Goal: Information Seeking & Learning: Learn about a topic

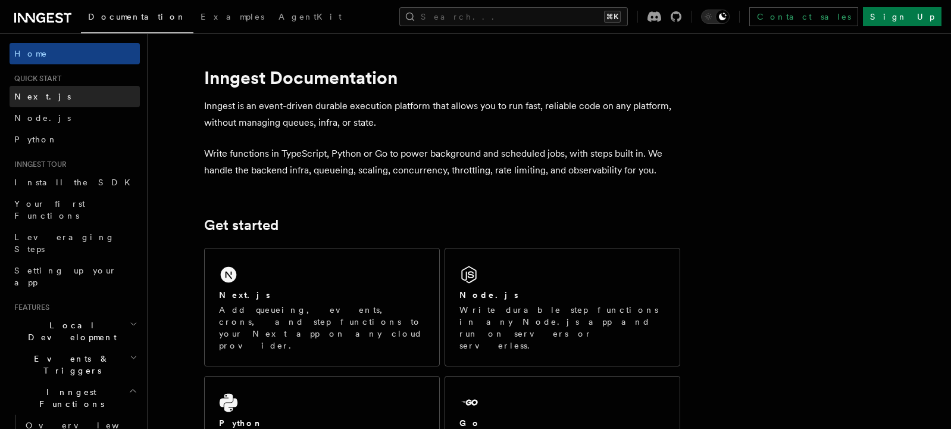
click at [69, 98] on link "Next.js" at bounding box center [75, 96] width 130 height 21
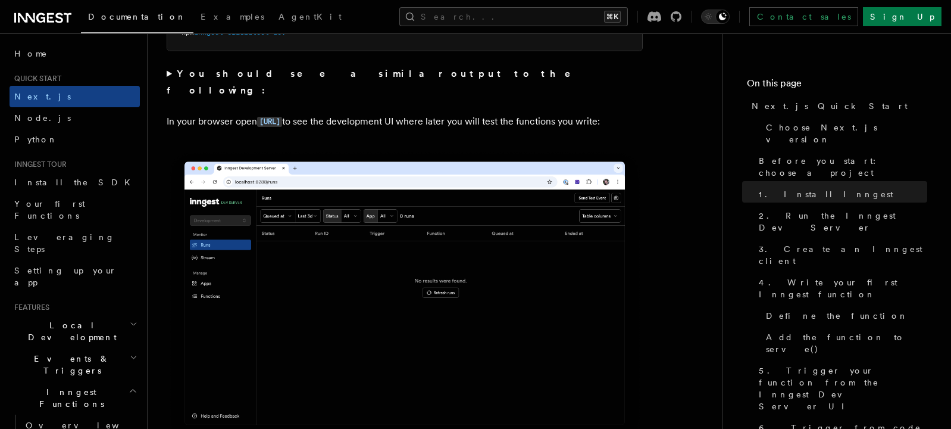
scroll to position [966, 0]
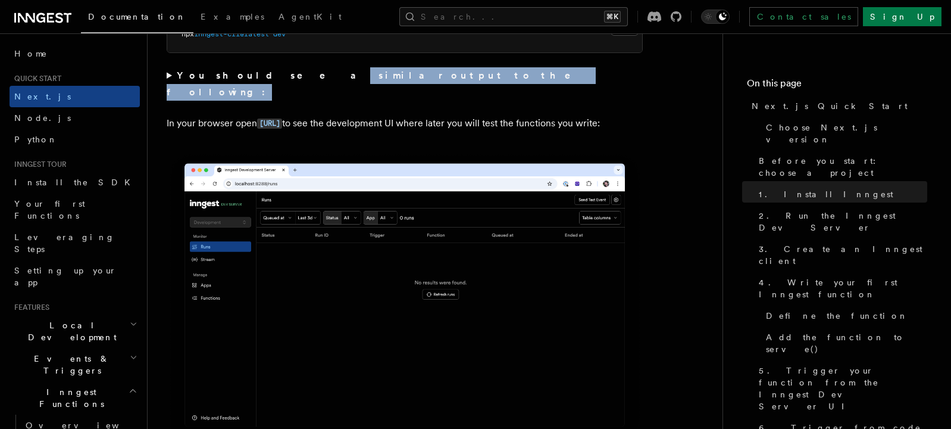
drag, startPoint x: 248, startPoint y: 135, endPoint x: 247, endPoint y: 77, distance: 57.7
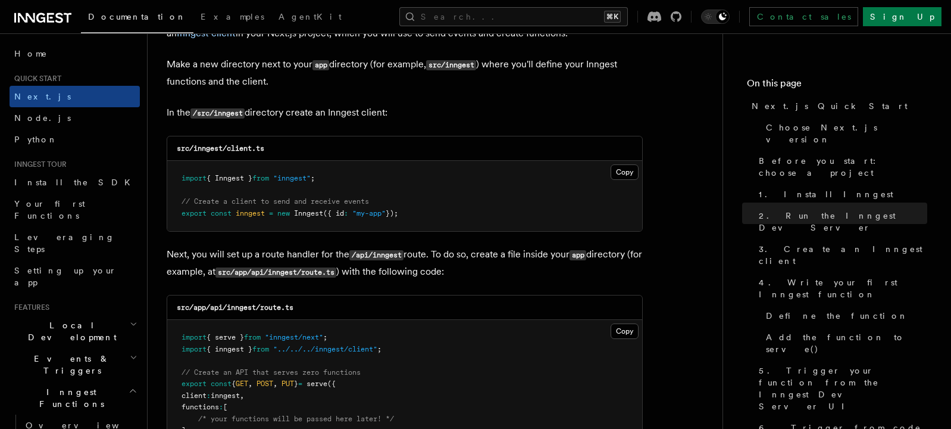
scroll to position [1467, 0]
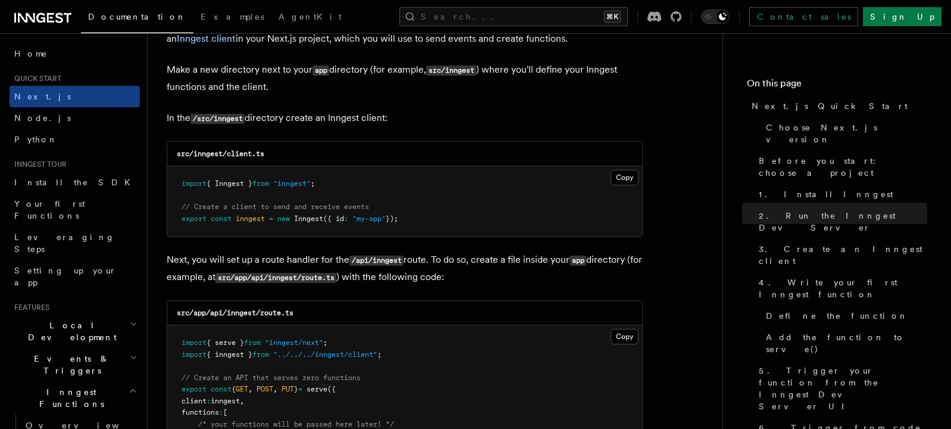
drag, startPoint x: 463, startPoint y: 221, endPoint x: 451, endPoint y: 163, distance: 60.0
click at [452, 163] on div "src/inngest/client.ts Copy Copied import { Inngest } from "inngest" ; // Create…" at bounding box center [405, 189] width 476 height 96
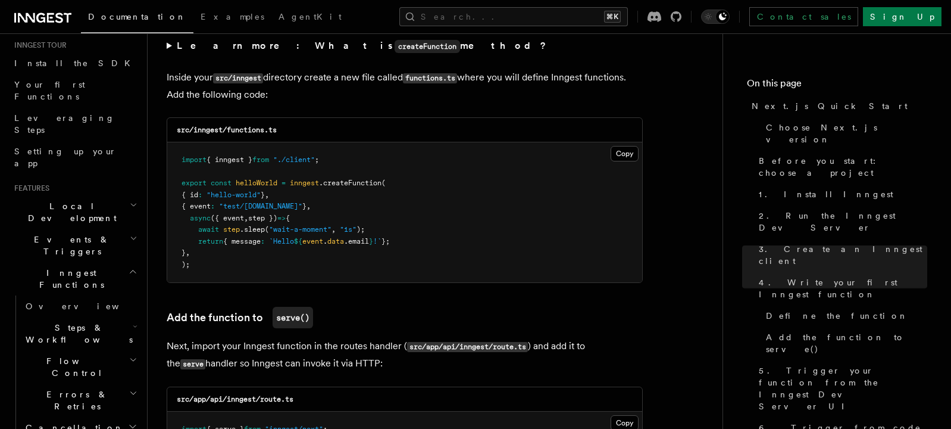
scroll to position [133, 0]
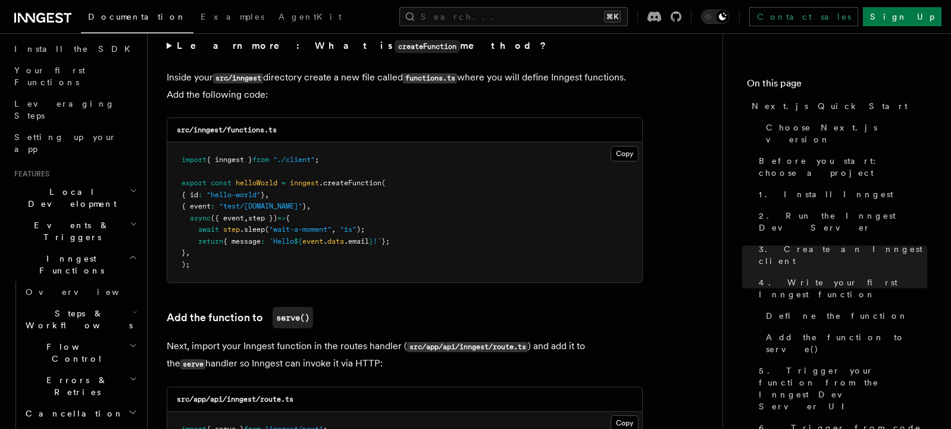
click at [136, 311] on icon "button" at bounding box center [135, 312] width 3 height 2
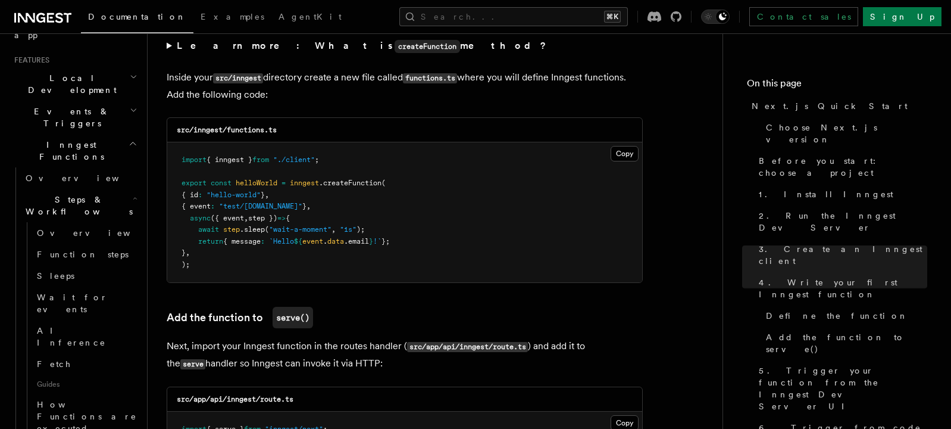
scroll to position [302, 0]
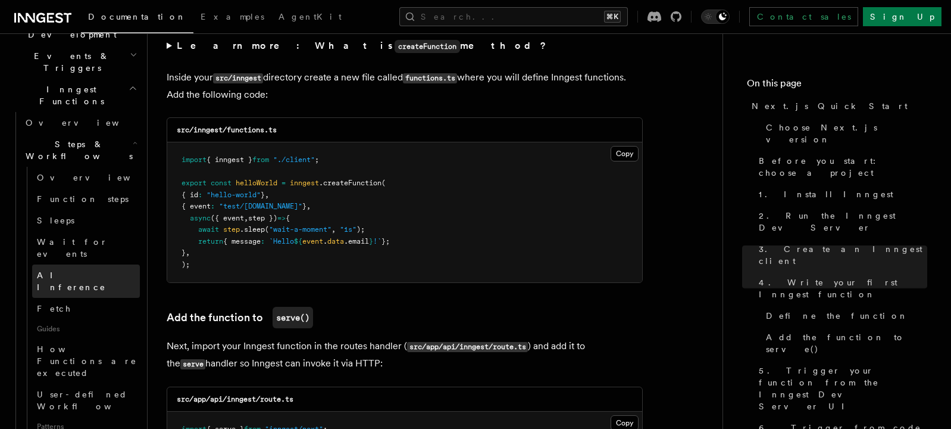
click at [125, 264] on link "AI Inference" at bounding box center [86, 280] width 108 height 33
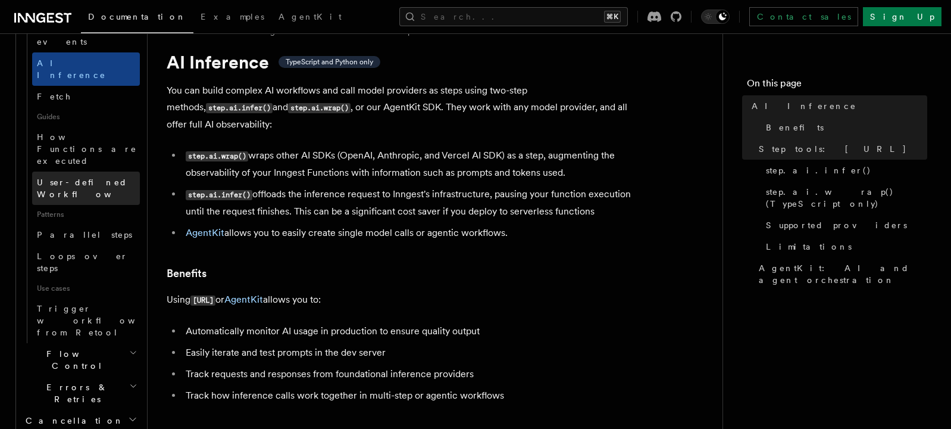
scroll to position [529, 0]
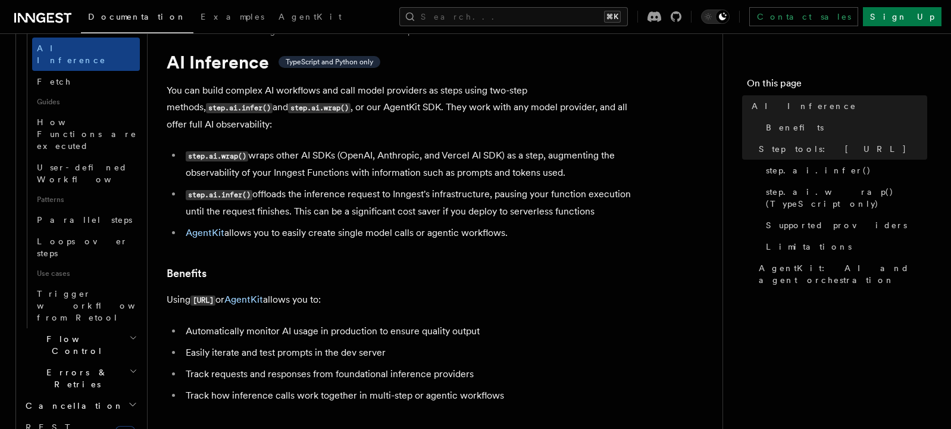
click at [131, 333] on icon "button" at bounding box center [133, 338] width 8 height 10
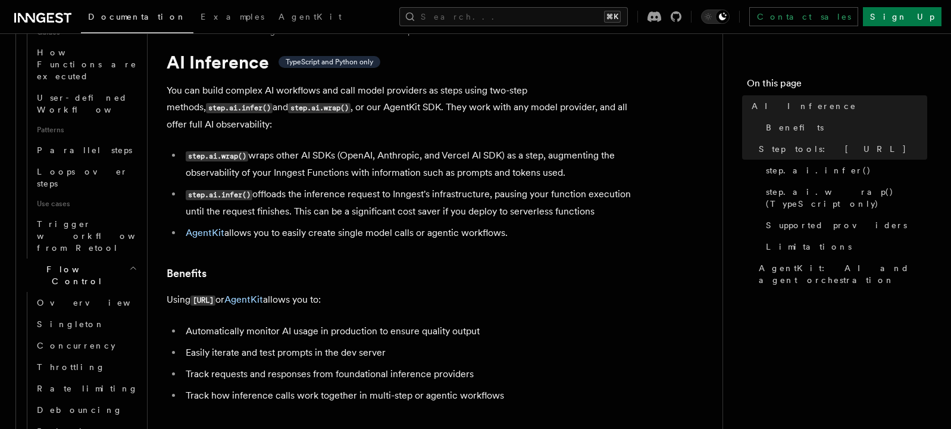
scroll to position [601, 0]
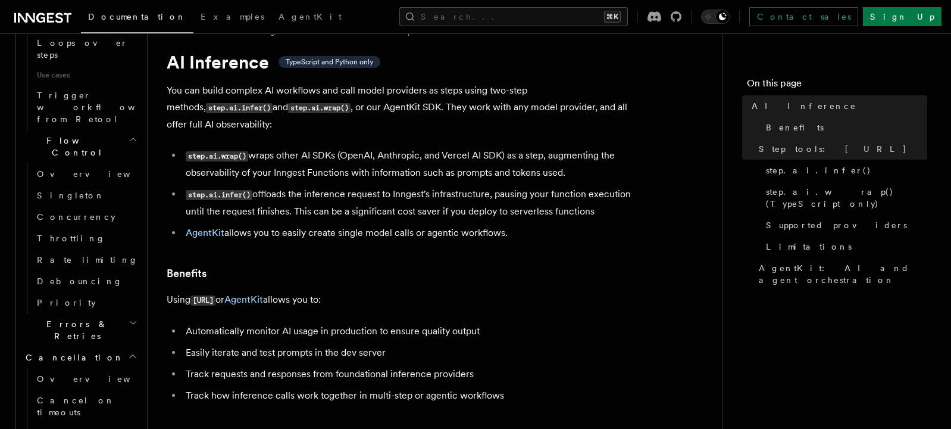
scroll to position [759, 0]
